Goal: Task Accomplishment & Management: Manage account settings

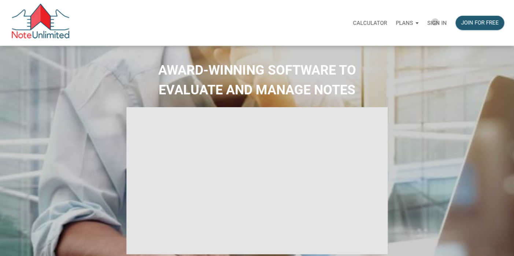
click at [435, 22] on p "Sign in" at bounding box center [436, 23] width 19 height 7
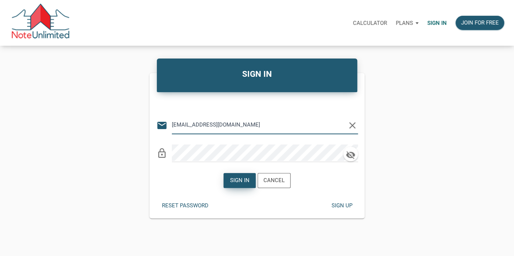
type input "lethasiddons@gmail.com"
click at [238, 181] on div "Sign in" at bounding box center [239, 180] width 19 height 8
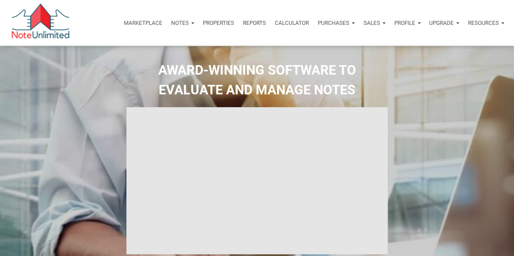
type input "Introduction to new features"
select select
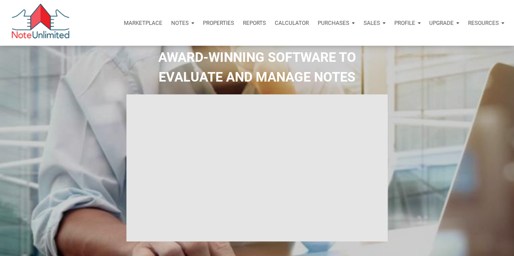
scroll to position [12, 0]
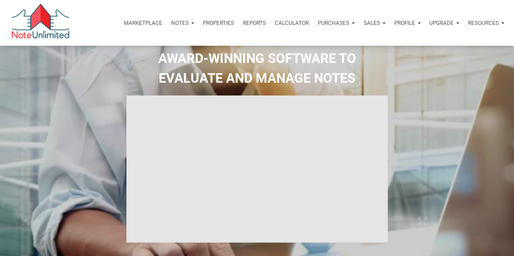
click at [179, 24] on p "Notes" at bounding box center [180, 23] width 18 height 7
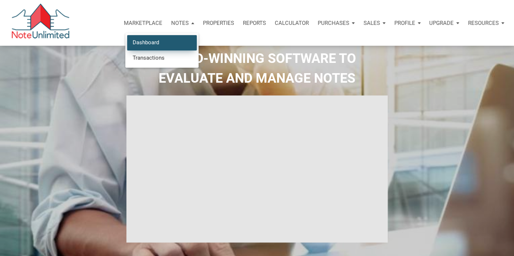
click at [159, 40] on link "Dashboard" at bounding box center [162, 42] width 70 height 15
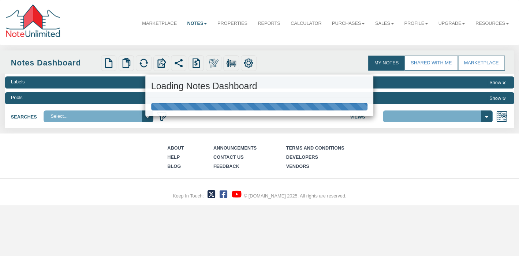
select select "3"
